Goal: Transaction & Acquisition: Subscribe to service/newsletter

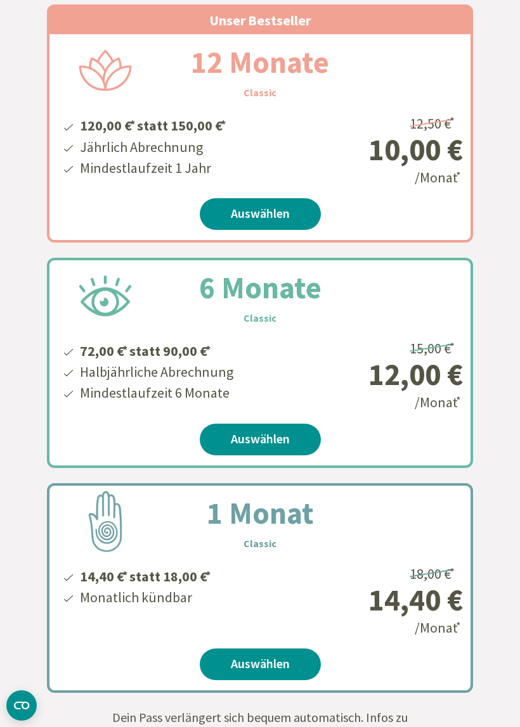
scroll to position [338, 0]
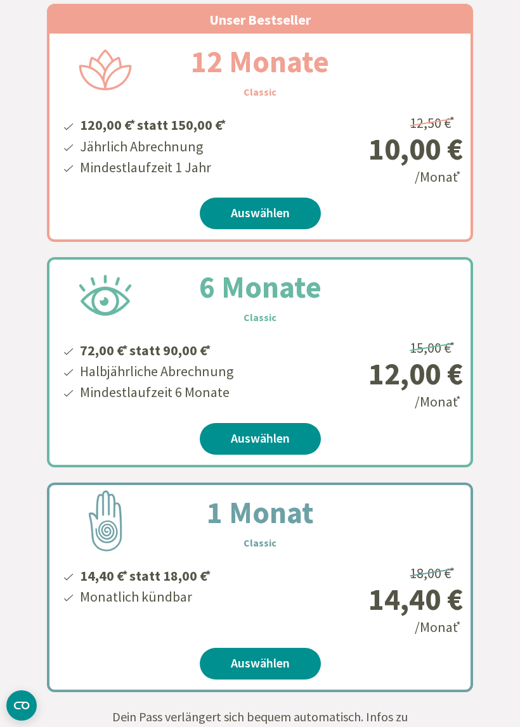
click at [269, 440] on link "Auswählen" at bounding box center [260, 439] width 121 height 32
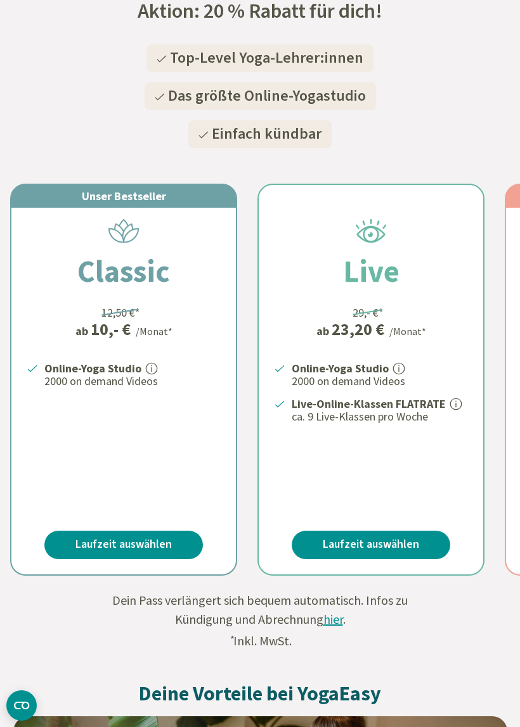
click at [127, 540] on link "Laufzeit auswählen" at bounding box center [123, 545] width 158 height 29
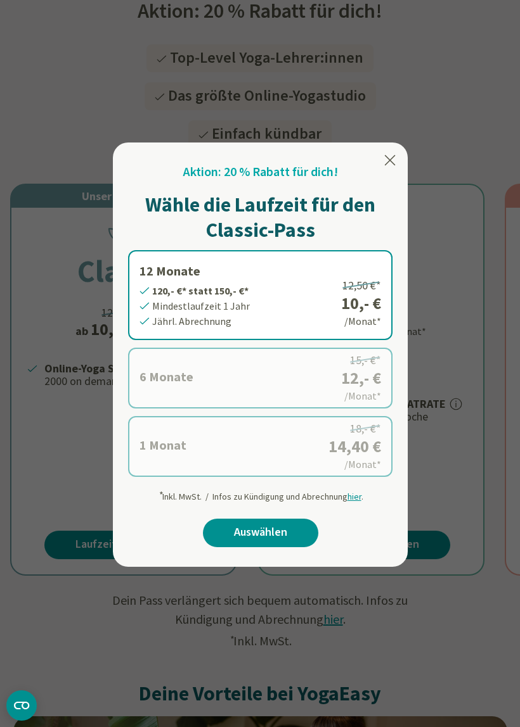
click at [293, 391] on label "6 Monate 72,- €* statt 90,- €* Mindestlaufzeit 6 Monate Halbjährl. Abrechnung 1…" at bounding box center [260, 378] width 264 height 61
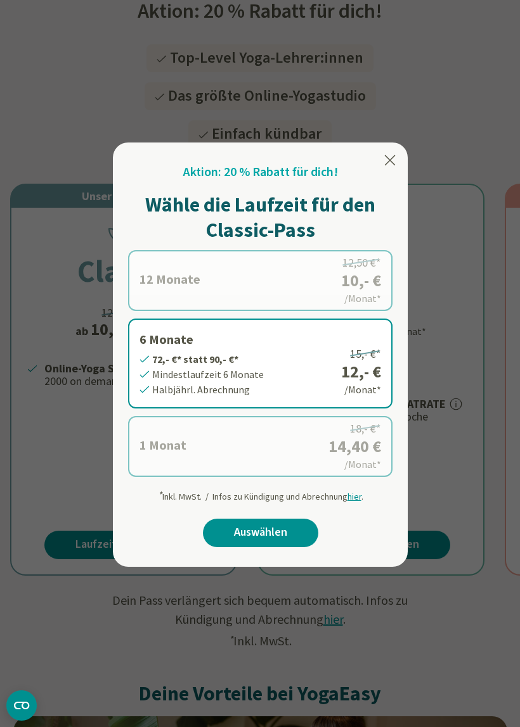
click at [279, 532] on link "Auswählen" at bounding box center [260, 533] width 115 height 29
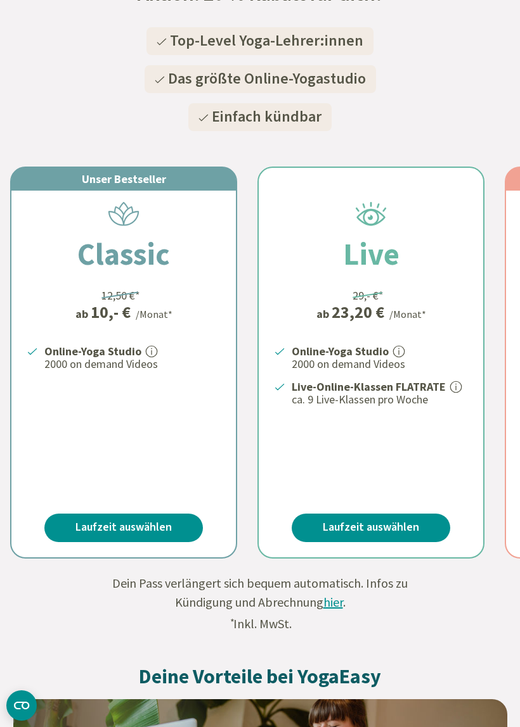
scroll to position [204, 0]
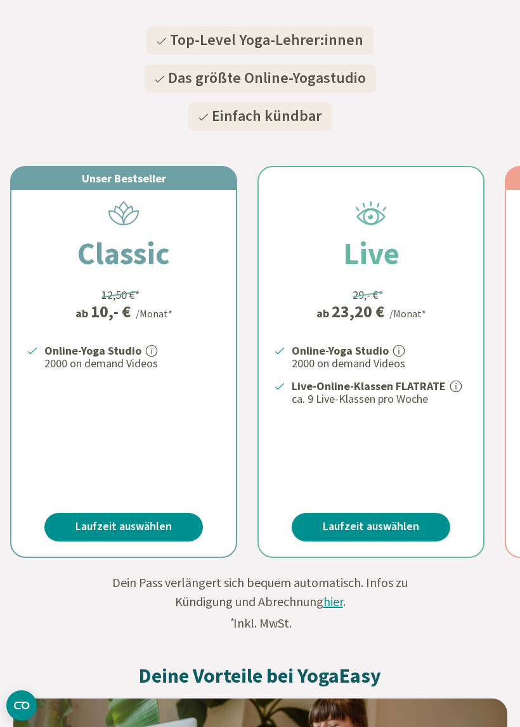
click at [143, 523] on link "Laufzeit auswählen" at bounding box center [123, 527] width 158 height 29
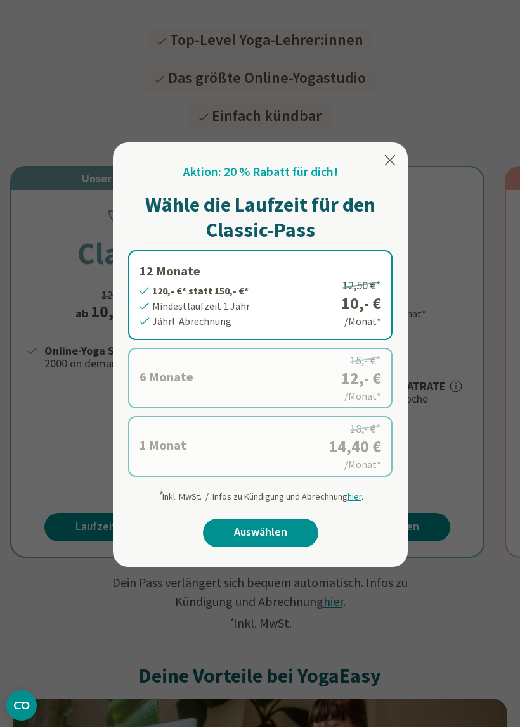
click at [276, 390] on label "6 Monate 72,- €* statt 90,- €* Mindestlaufzeit 6 Monate Halbjährl. Abrechnung 1…" at bounding box center [260, 378] width 264 height 61
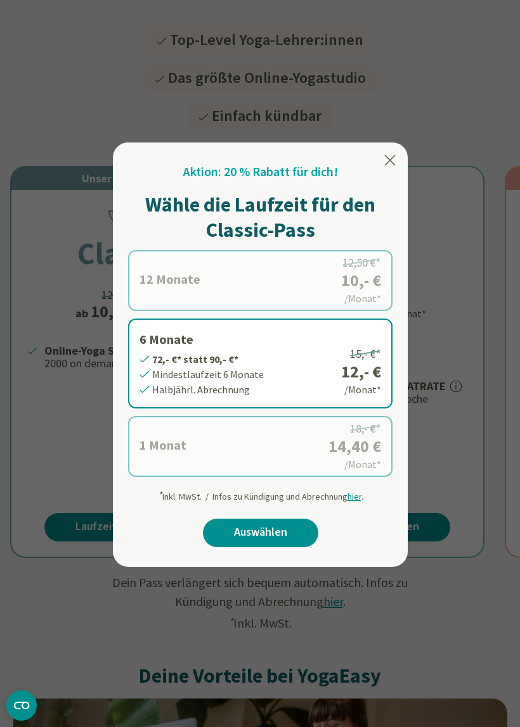
click at [276, 537] on link "Auswählen" at bounding box center [260, 533] width 115 height 29
